Goal: Task Accomplishment & Management: Manage account settings

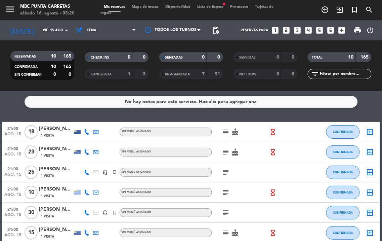
click at [227, 131] on icon "subject" at bounding box center [226, 132] width 8 height 8
click at [226, 150] on icon "subject" at bounding box center [226, 152] width 8 height 8
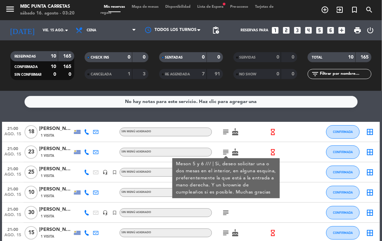
click at [226, 150] on icon "subject" at bounding box center [226, 152] width 8 height 8
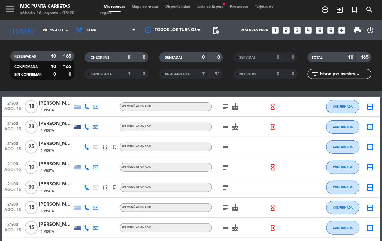
scroll to position [37, 0]
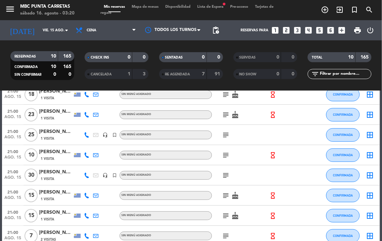
click at [224, 136] on icon "subject" at bounding box center [226, 135] width 8 height 8
click at [226, 156] on icon "subject" at bounding box center [226, 155] width 8 height 8
click at [227, 178] on icon "subject" at bounding box center [226, 175] width 8 height 8
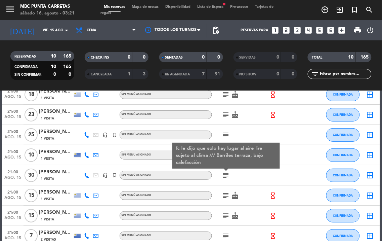
scroll to position [75, 0]
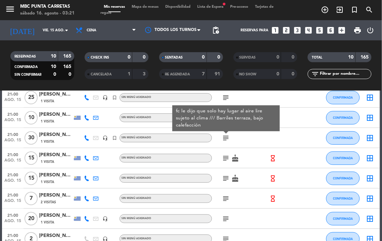
click at [225, 159] on icon "subject" at bounding box center [226, 158] width 8 height 8
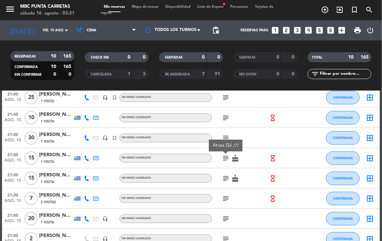
click at [225, 136] on icon "subject" at bounding box center [226, 138] width 8 height 8
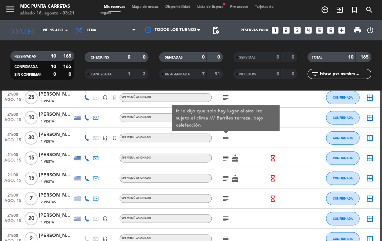
click at [228, 159] on icon "subject" at bounding box center [226, 158] width 8 height 8
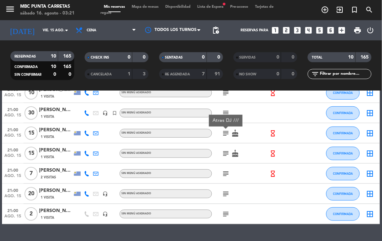
scroll to position [112, 0]
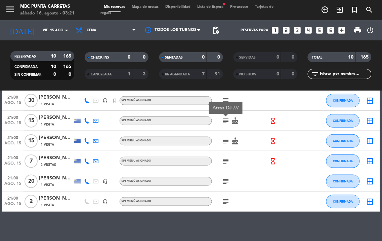
click at [227, 142] on icon "subject" at bounding box center [226, 141] width 8 height 8
click at [227, 159] on icon "subject" at bounding box center [226, 161] width 8 height 8
click at [226, 179] on icon "subject" at bounding box center [226, 181] width 8 height 8
click at [224, 202] on icon "subject" at bounding box center [226, 201] width 8 height 8
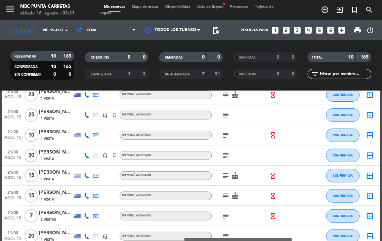
scroll to position [0, 0]
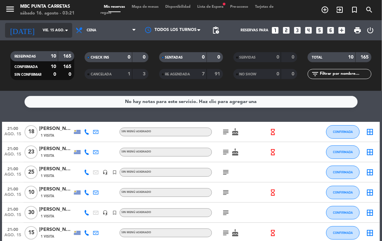
click at [42, 31] on input "vie. 15 ago." at bounding box center [63, 30] width 49 height 11
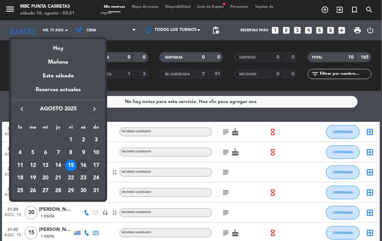
click at [83, 166] on div "16" at bounding box center [83, 165] width 11 height 11
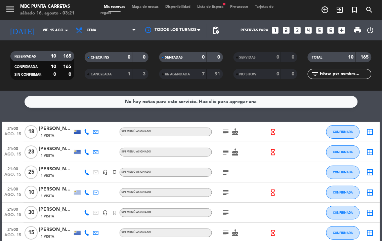
type input "sáb. 16 ago."
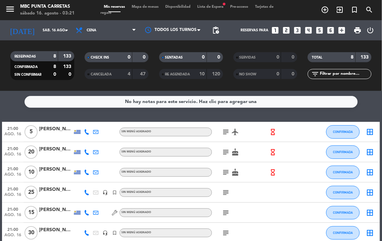
click at [213, 6] on span "Lista de Espera fiber_manual_record" at bounding box center [210, 7] width 33 height 4
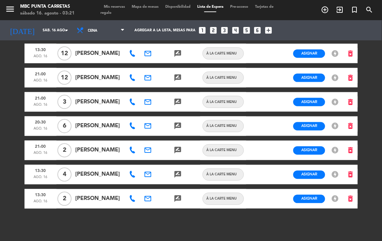
scroll to position [132, 0]
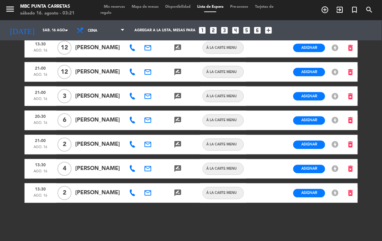
click at [130, 120] on icon at bounding box center [132, 120] width 7 height 7
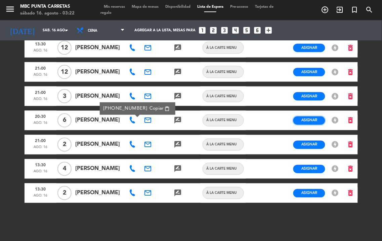
click at [310, 118] on span "Asignar" at bounding box center [310, 120] width 16 height 5
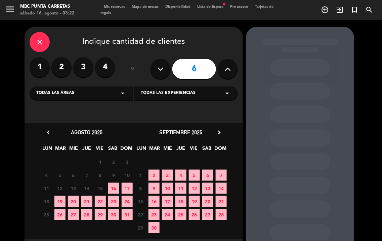
click at [114, 188] on span "16" at bounding box center [113, 188] width 11 height 11
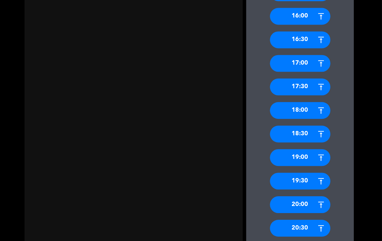
scroll to position [312, 0]
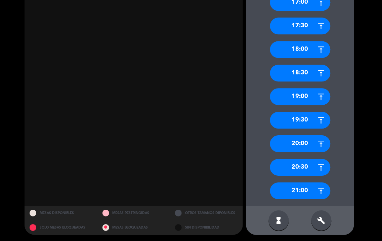
click at [305, 167] on div "20:30" at bounding box center [300, 167] width 61 height 17
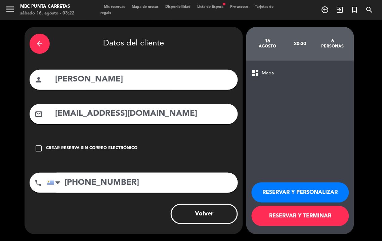
scroll to position [0, 0]
click at [310, 192] on button "RESERVAR Y PERSONALIZAR" at bounding box center [301, 192] width 98 height 20
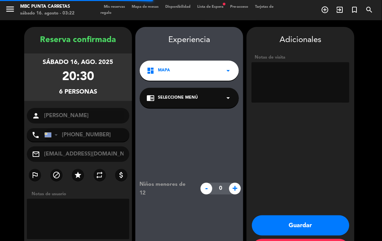
scroll to position [27, 0]
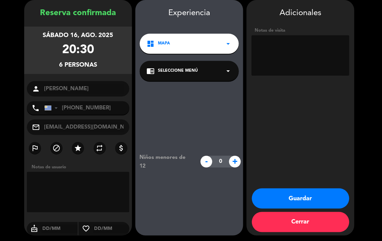
click at [312, 194] on button "Guardar" at bounding box center [301, 198] width 98 height 20
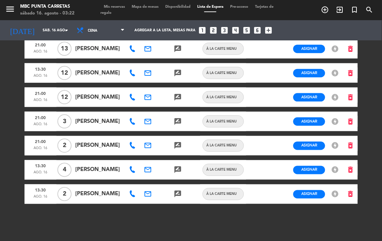
scroll to position [108, 0]
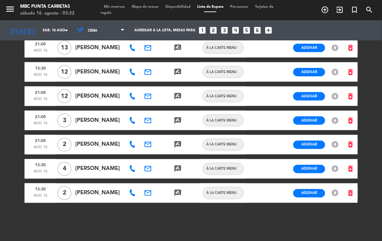
click at [129, 117] on icon at bounding box center [132, 120] width 7 height 7
click at [151, 122] on icon "email" at bounding box center [148, 120] width 8 height 8
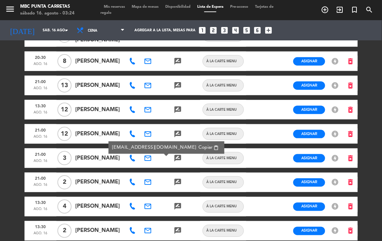
scroll to position [33, 0]
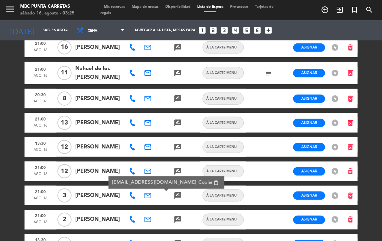
click at [149, 98] on icon "email" at bounding box center [148, 98] width 8 height 8
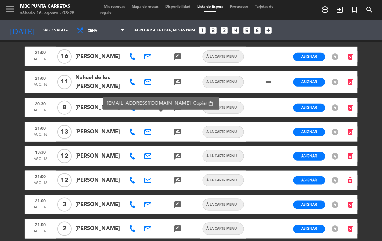
scroll to position [9, 0]
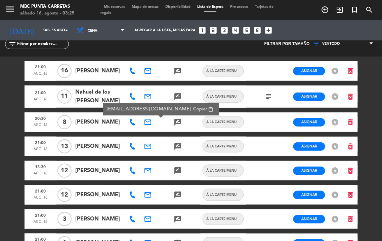
click at [149, 148] on icon "email" at bounding box center [148, 146] width 8 height 8
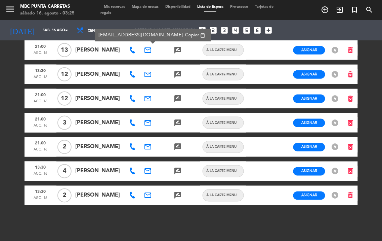
scroll to position [108, 0]
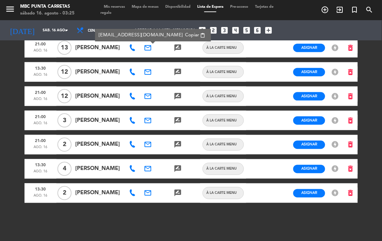
click at [135, 167] on icon at bounding box center [132, 168] width 7 height 7
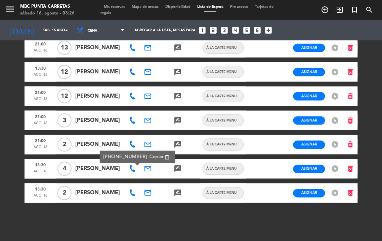
click at [150, 166] on icon "email" at bounding box center [148, 169] width 8 height 8
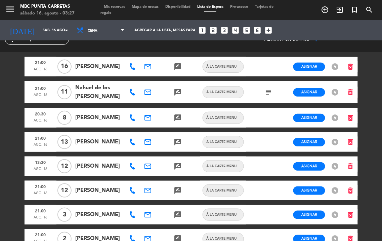
scroll to position [0, 0]
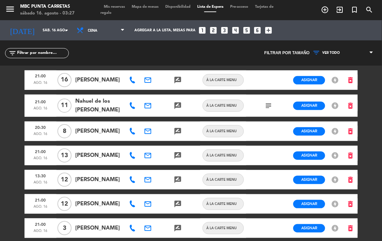
click at [122, 7] on span "Mis reservas" at bounding box center [115, 7] width 28 height 4
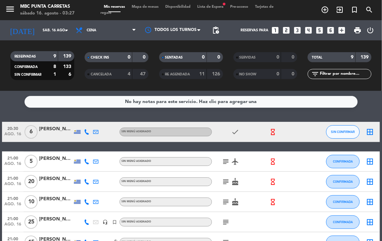
click at [106, 75] on span "CANCELADA" at bounding box center [101, 74] width 21 height 3
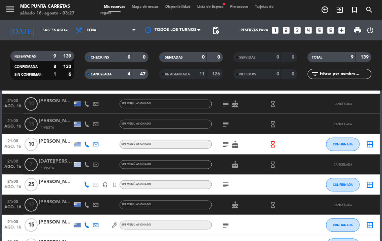
scroll to position [75, 0]
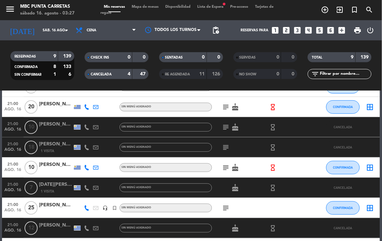
click at [227, 128] on icon "subject" at bounding box center [226, 127] width 8 height 8
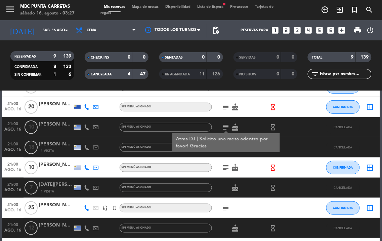
click at [225, 150] on div "Atras DJ | Solicito una mesa adentro por favor! Gracias" at bounding box center [226, 142] width 108 height 19
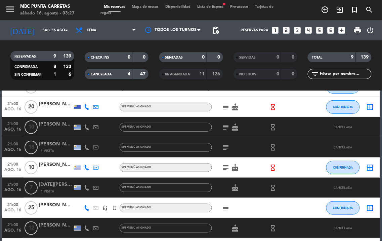
click at [225, 147] on icon "subject" at bounding box center [226, 147] width 8 height 8
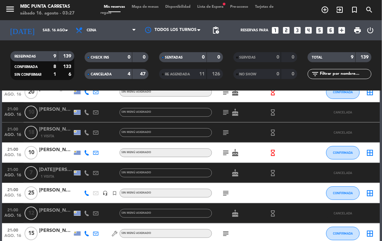
scroll to position [0, 0]
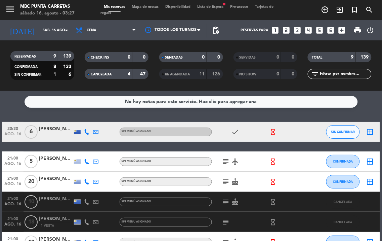
click at [109, 73] on span "CANCELADA" at bounding box center [101, 74] width 21 height 3
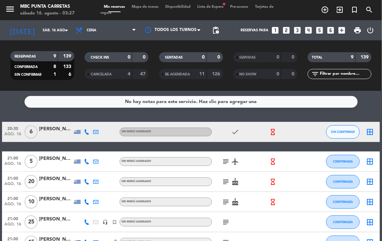
click at [216, 9] on div "Mis reservas Mapa de mesas Disponibilidad Lista de Espera fiber_manual_record P…" at bounding box center [191, 10] width 181 height 12
click at [216, 5] on span "Lista de Espera fiber_manual_record" at bounding box center [210, 7] width 33 height 4
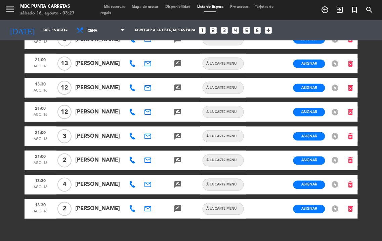
scroll to position [108, 0]
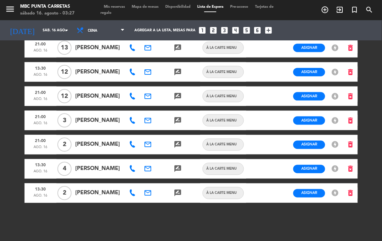
click at [130, 99] on icon at bounding box center [132, 96] width 7 height 7
click at [147, 97] on icon "email" at bounding box center [148, 96] width 8 height 8
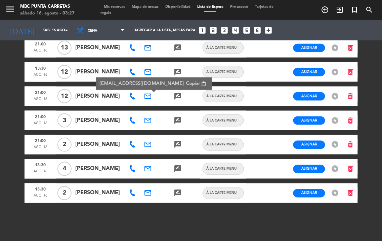
click at [148, 99] on icon "email" at bounding box center [148, 96] width 8 height 8
